Goal: Find specific page/section: Find specific page/section

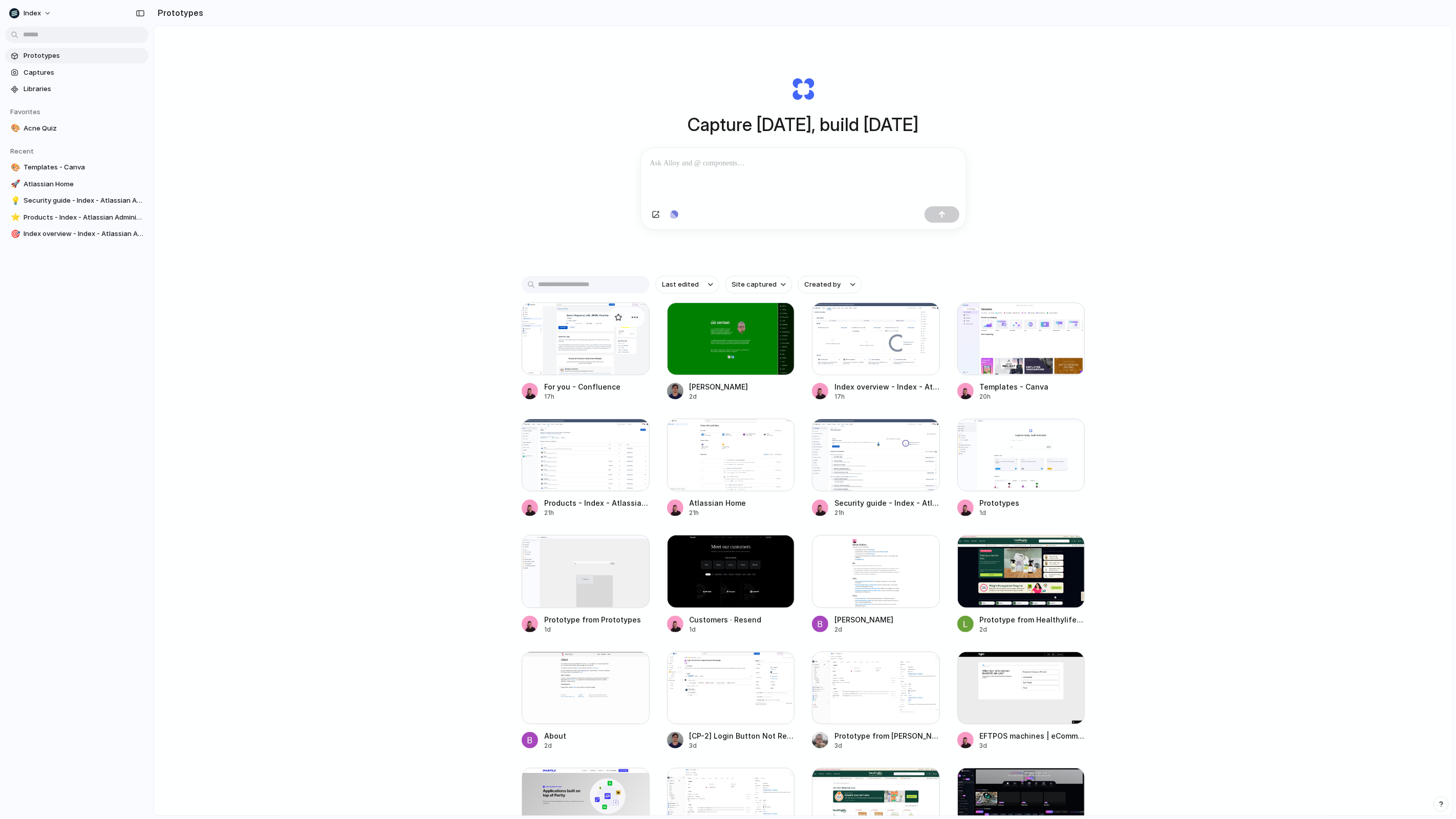
click at [584, 333] on div at bounding box center [586, 338] width 128 height 73
